Goal: Transaction & Acquisition: Obtain resource

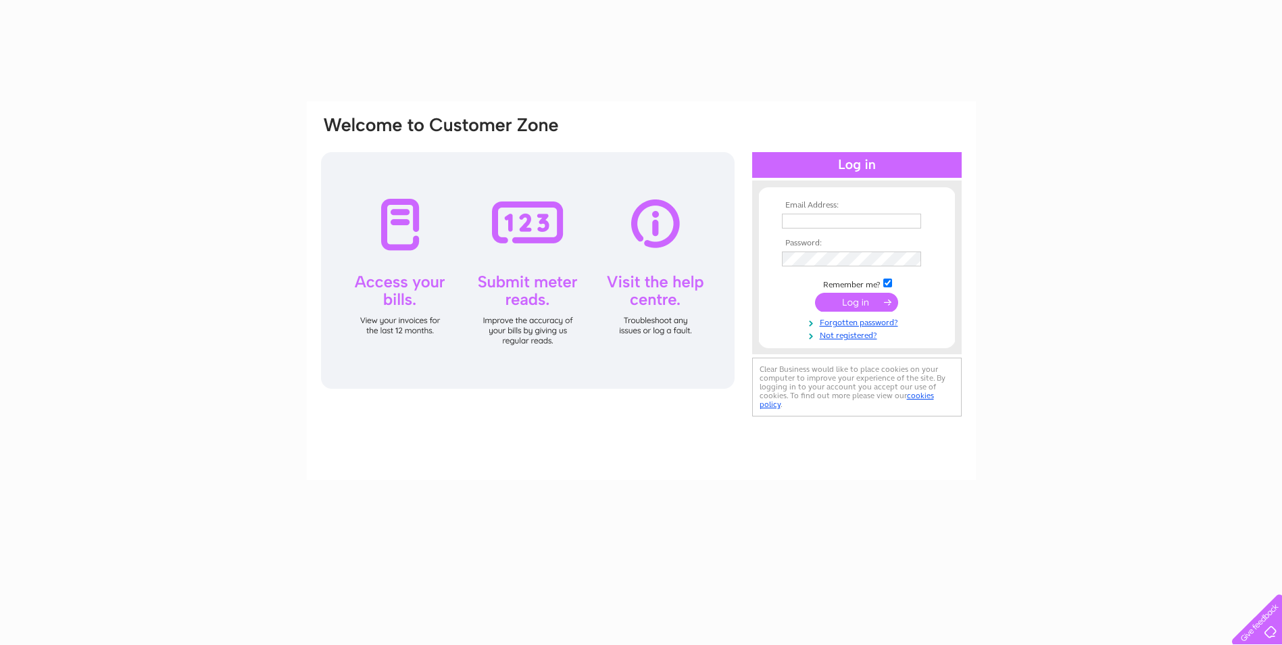
type input "[EMAIL_ADDRESS][PERSON_NAME][DOMAIN_NAME]"
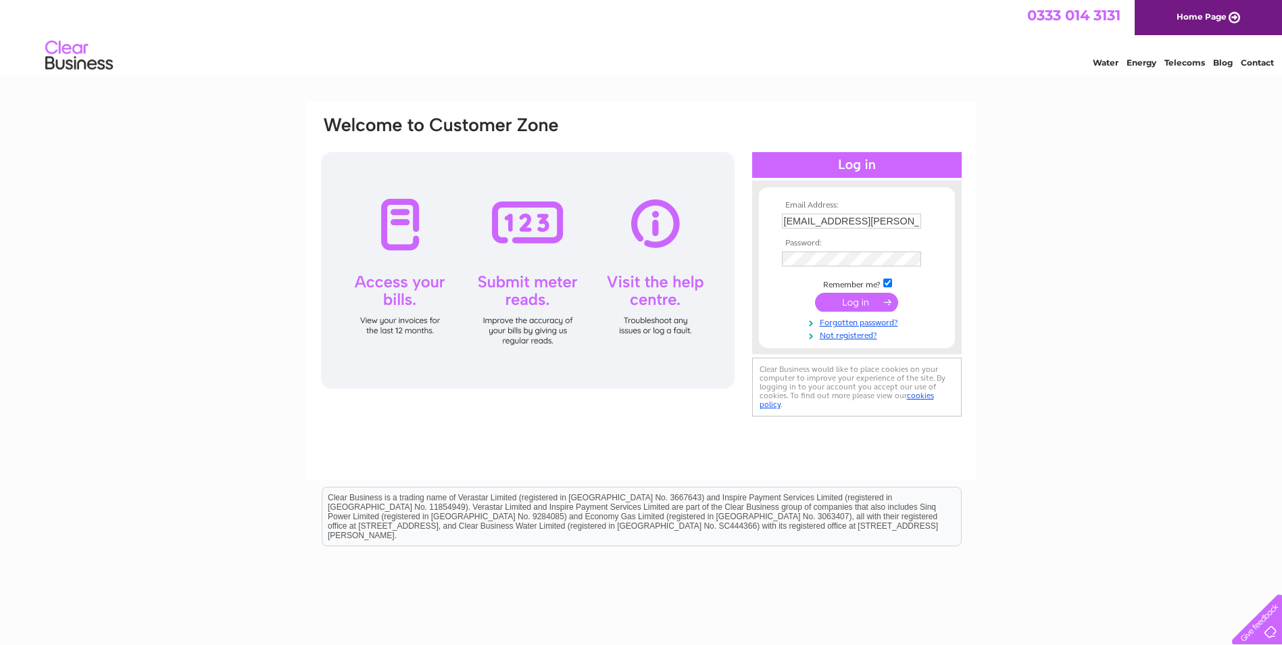
drag, startPoint x: 0, startPoint y: 0, endPoint x: 863, endPoint y: 306, distance: 915.8
click at [863, 306] on input "submit" at bounding box center [856, 302] width 83 height 19
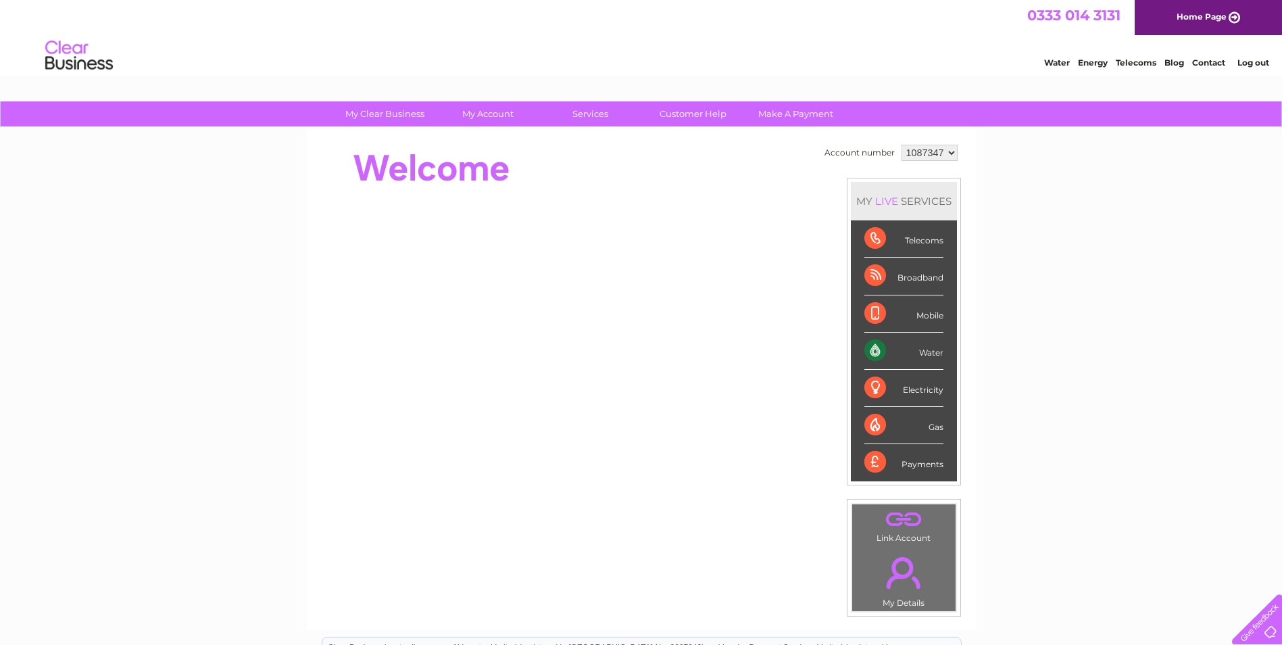
click at [912, 351] on div "Water" at bounding box center [903, 351] width 79 height 37
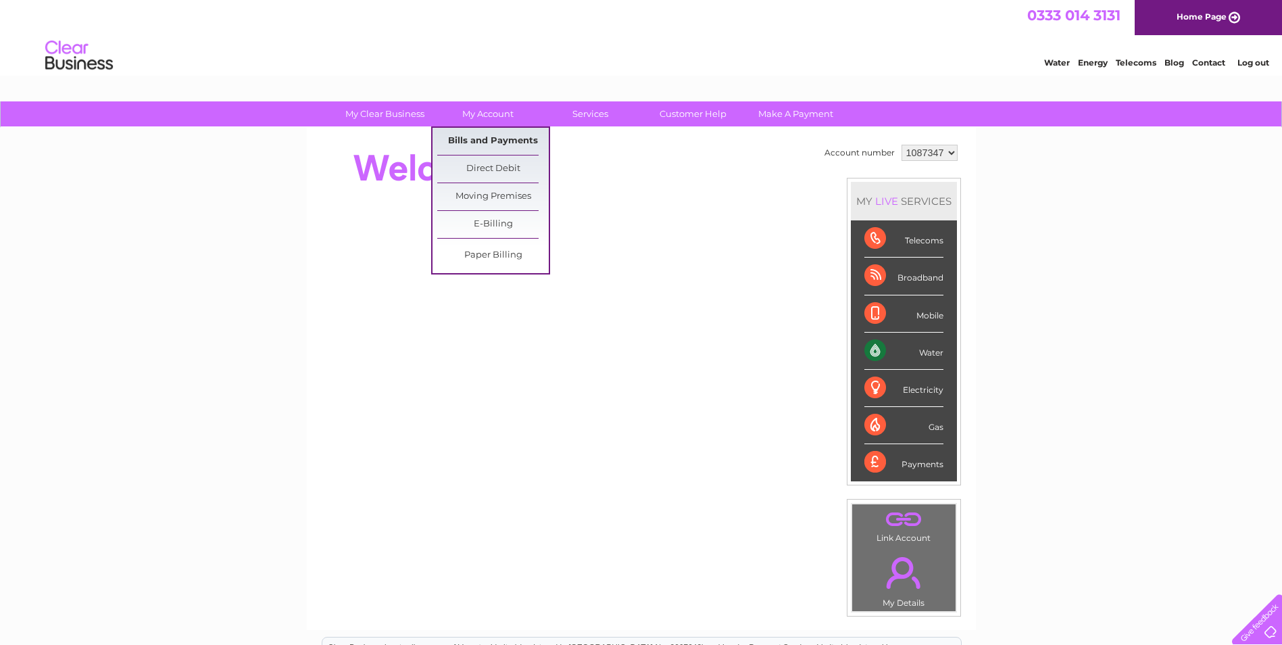
click at [489, 145] on link "Bills and Payments" at bounding box center [493, 141] width 112 height 27
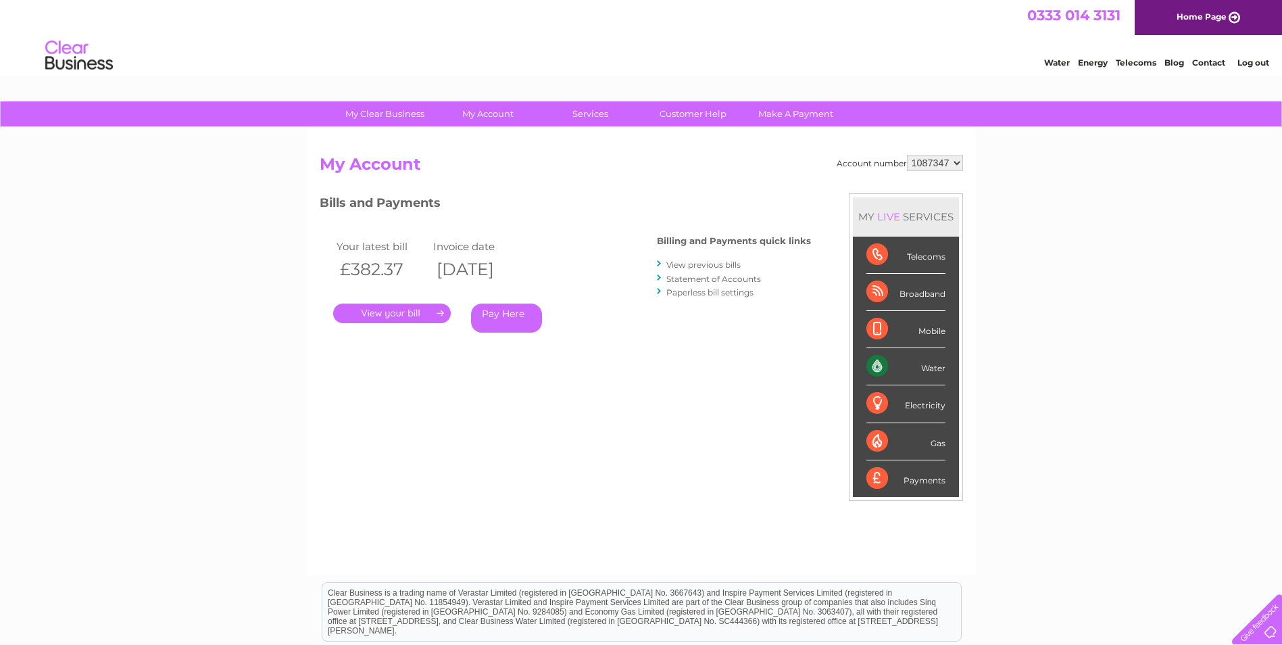
click at [385, 315] on link "." at bounding box center [392, 313] width 118 height 20
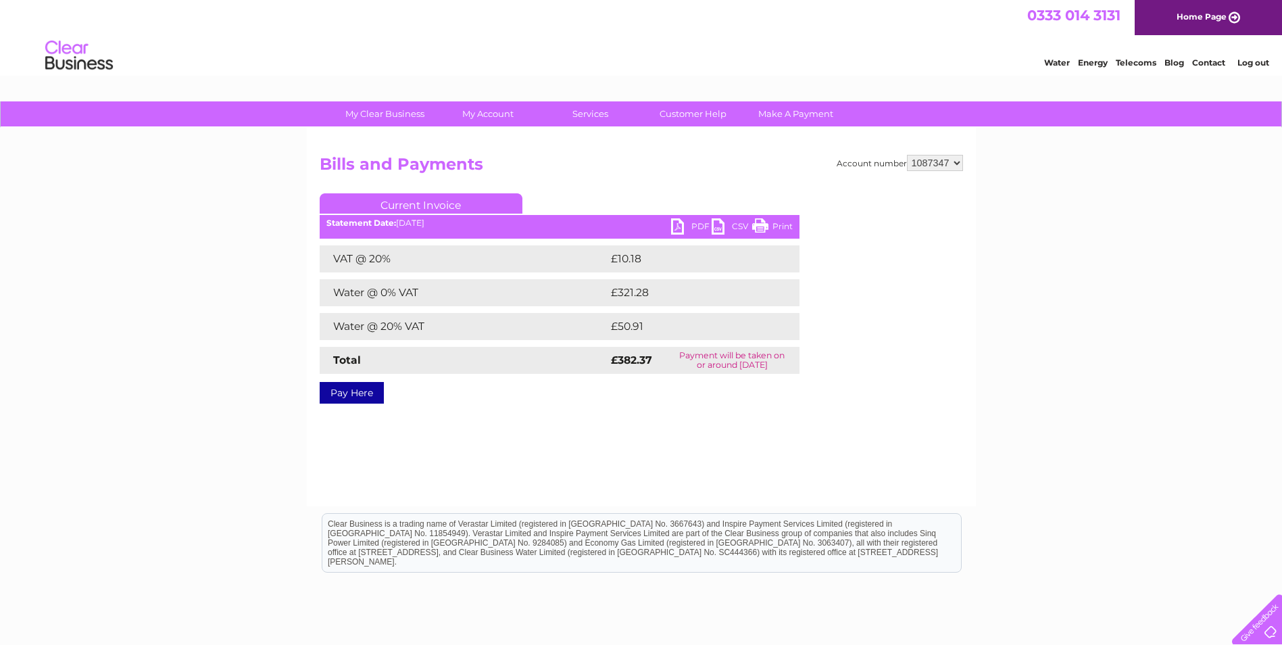
click at [683, 228] on link "PDF" at bounding box center [691, 228] width 41 height 20
click at [672, 226] on link "PDF" at bounding box center [691, 228] width 41 height 20
click at [679, 227] on link "PDF" at bounding box center [691, 228] width 41 height 20
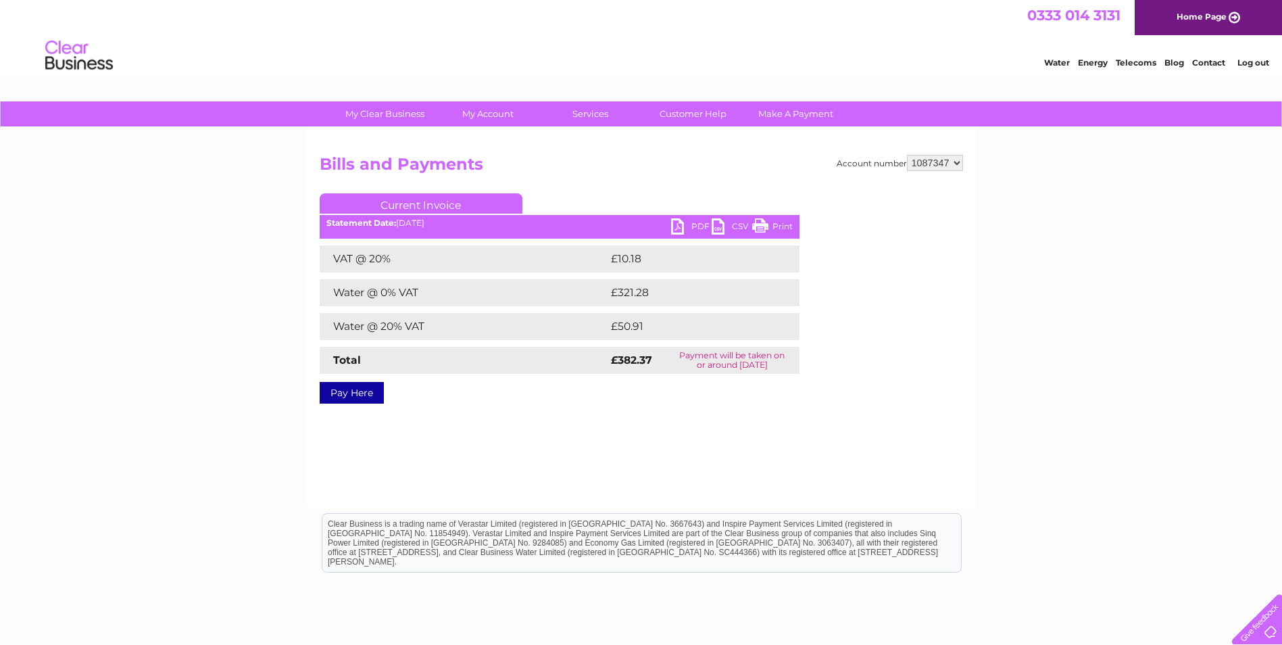
click at [679, 227] on link "PDF" at bounding box center [691, 228] width 41 height 20
